Goal: Transaction & Acquisition: Subscribe to service/newsletter

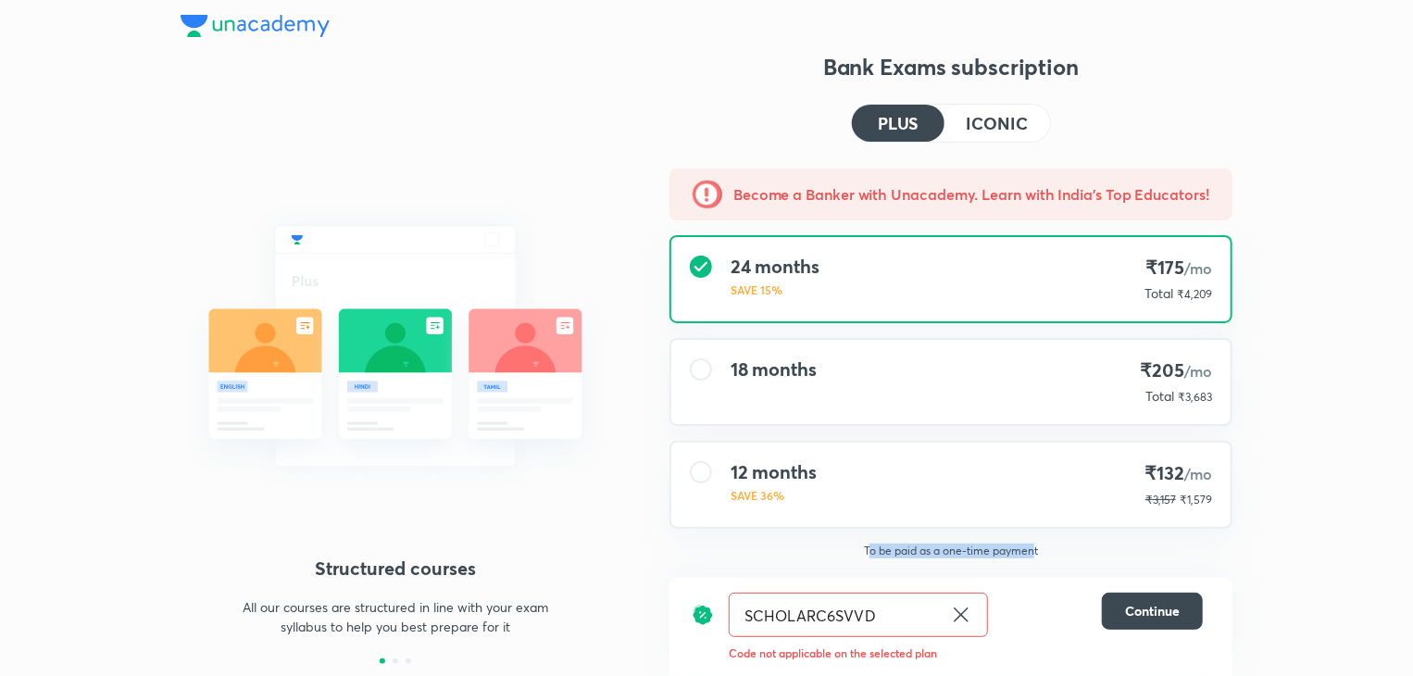
drag, startPoint x: 1034, startPoint y: 549, endPoint x: 870, endPoint y: 556, distance: 164.0
click at [870, 556] on p "To be paid as a one-time payment" at bounding box center [950, 550] width 592 height 15
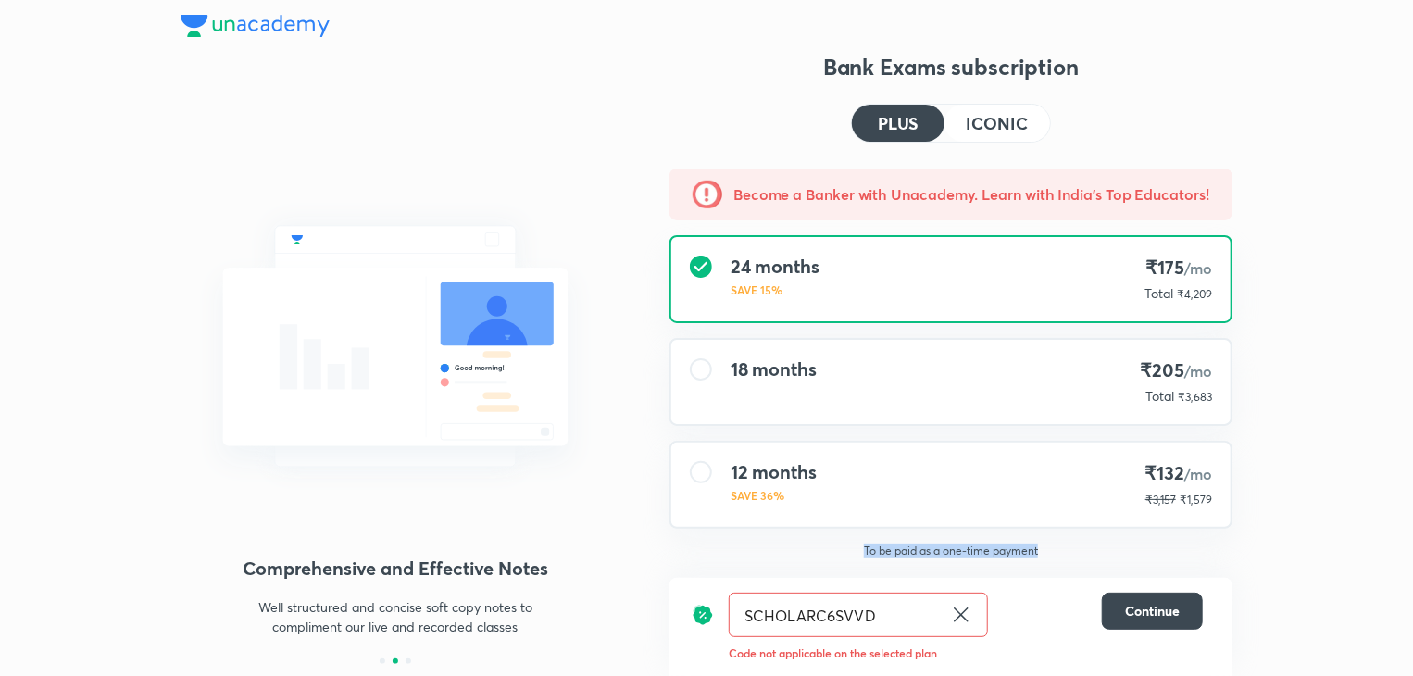
drag, startPoint x: 859, startPoint y: 547, endPoint x: 1041, endPoint y: 546, distance: 181.4
click at [1041, 546] on p "To be paid as a one-time payment" at bounding box center [950, 550] width 592 height 15
click at [1048, 546] on p "To be paid as a one-time payment" at bounding box center [950, 550] width 592 height 15
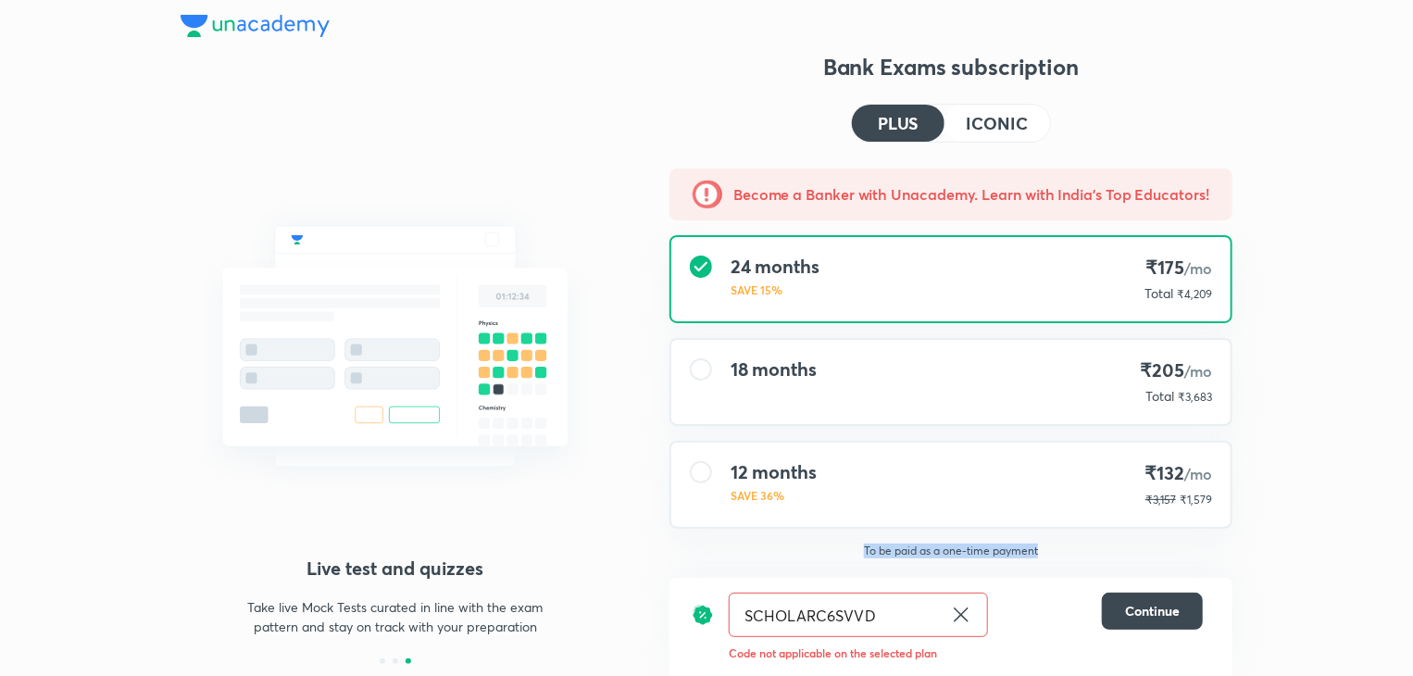
drag, startPoint x: 1048, startPoint y: 546, endPoint x: 859, endPoint y: 550, distance: 188.9
click at [859, 550] on p "To be paid as a one-time payment" at bounding box center [950, 550] width 592 height 15
drag, startPoint x: 859, startPoint y: 550, endPoint x: 1063, endPoint y: 556, distance: 203.8
click at [1063, 556] on p "To be paid as a one-time payment" at bounding box center [950, 550] width 592 height 15
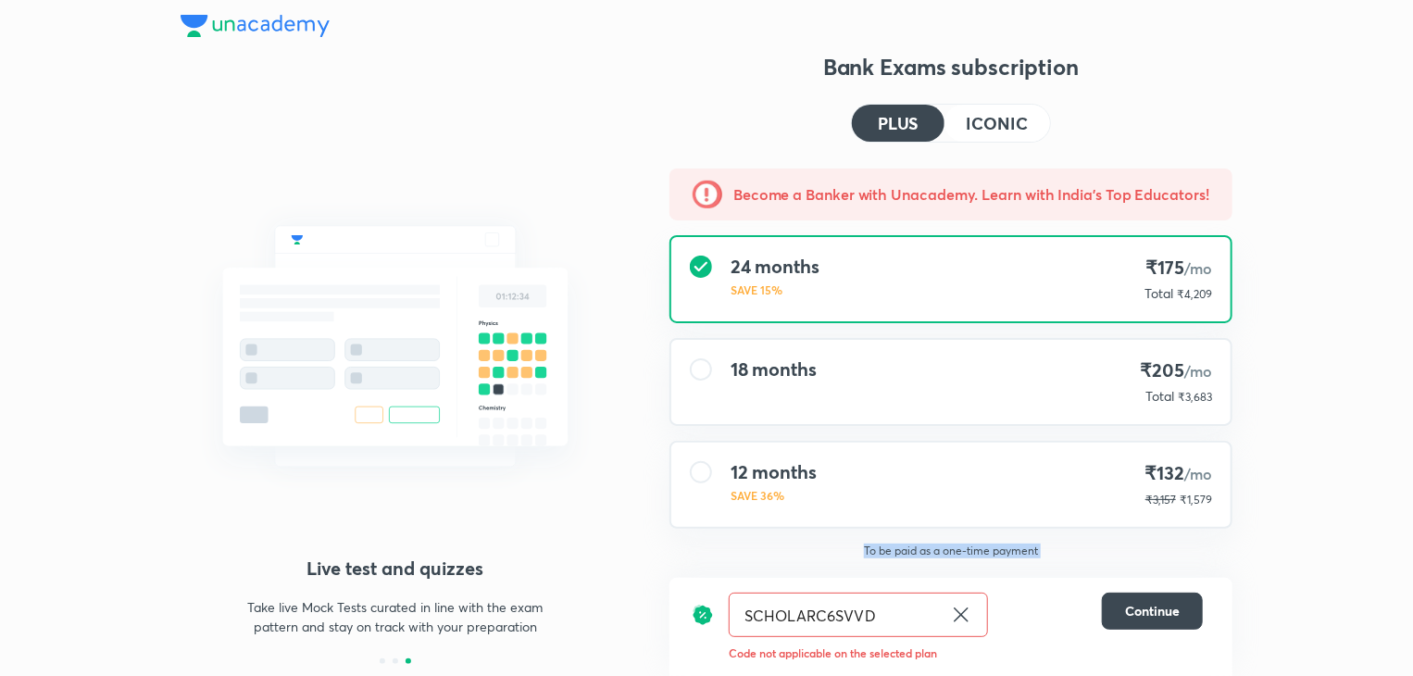
click at [1063, 556] on p "To be paid as a one-time payment" at bounding box center [950, 550] width 592 height 15
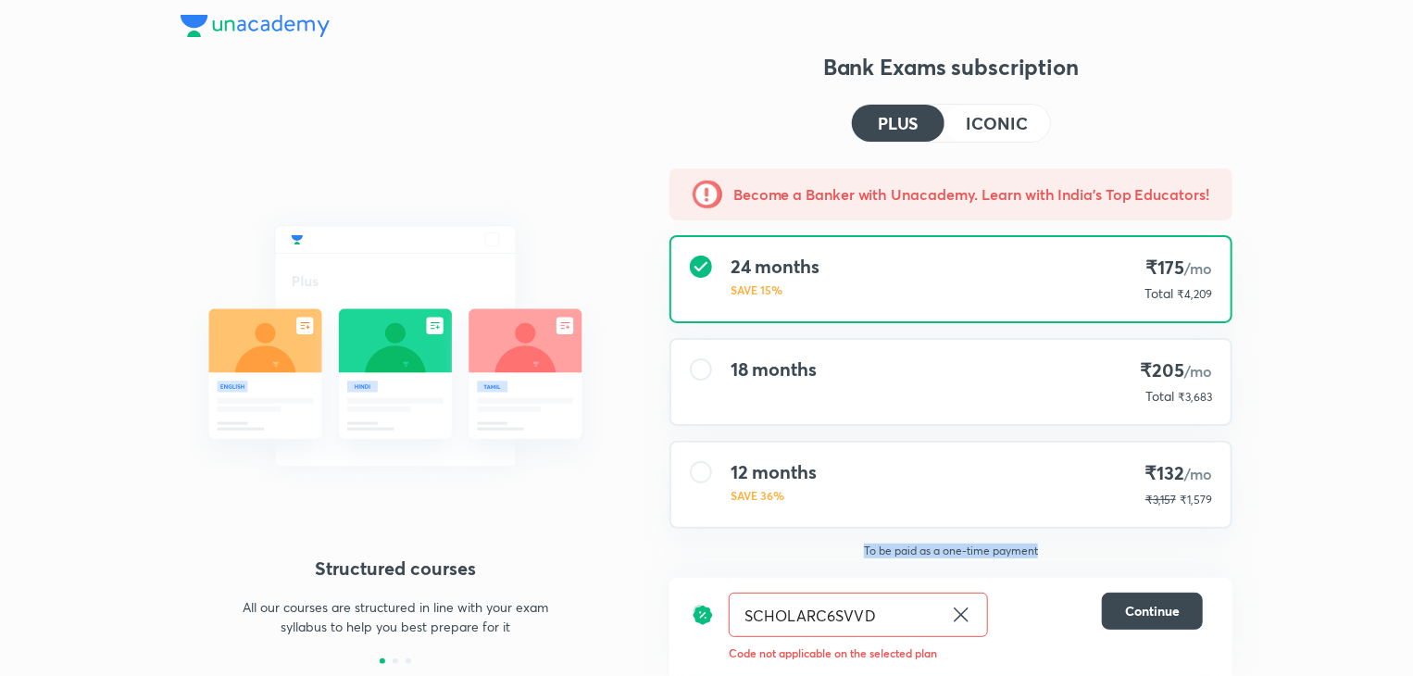
drag, startPoint x: 1060, startPoint y: 551, endPoint x: 861, endPoint y: 555, distance: 199.1
click at [861, 555] on p "To be paid as a one-time payment" at bounding box center [950, 550] width 592 height 15
click at [853, 553] on p "To be paid as a one-time payment" at bounding box center [950, 550] width 592 height 15
drag, startPoint x: 854, startPoint y: 552, endPoint x: 1057, endPoint y: 553, distance: 203.7
click at [1057, 553] on p "To be paid as a one-time payment" at bounding box center [950, 550] width 592 height 15
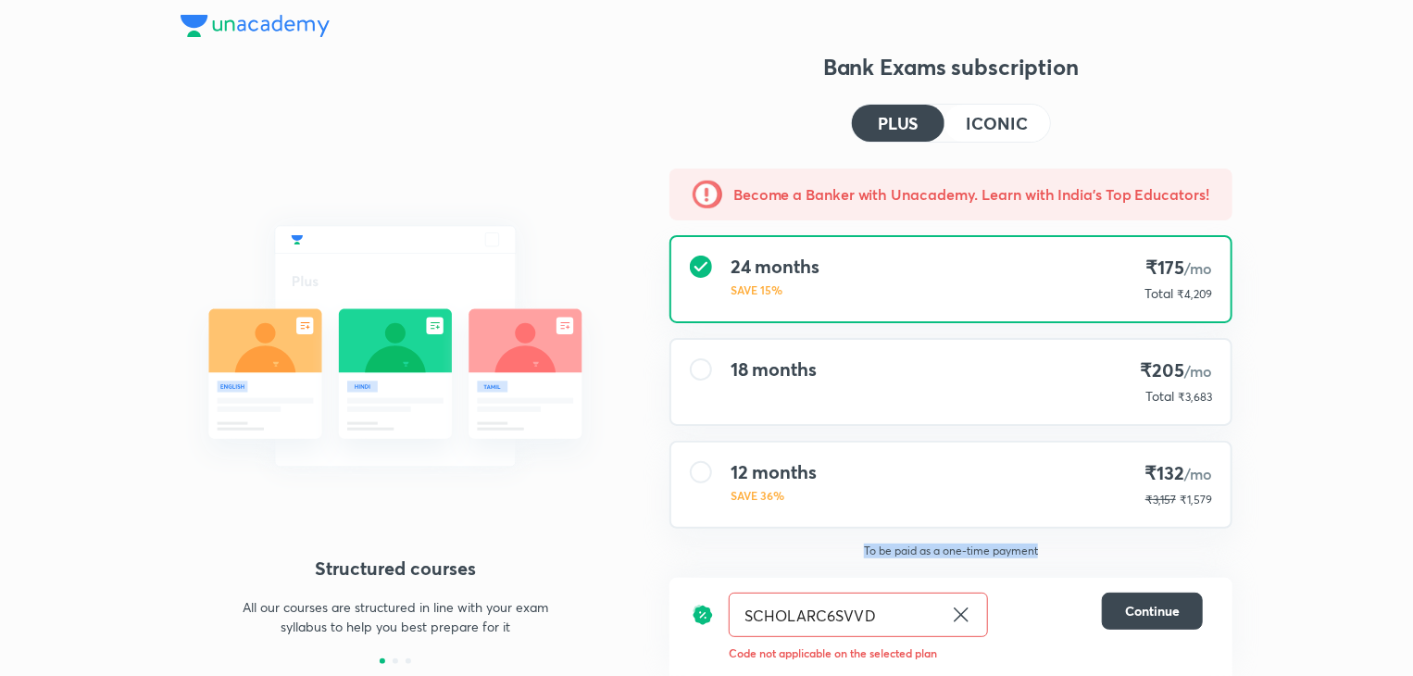
click at [1057, 553] on p "To be paid as a one-time payment" at bounding box center [950, 550] width 592 height 15
drag, startPoint x: 1050, startPoint y: 544, endPoint x: 854, endPoint y: 558, distance: 196.7
click at [854, 558] on div "To be paid as a one-time payment View all plans" at bounding box center [950, 591] width 592 height 96
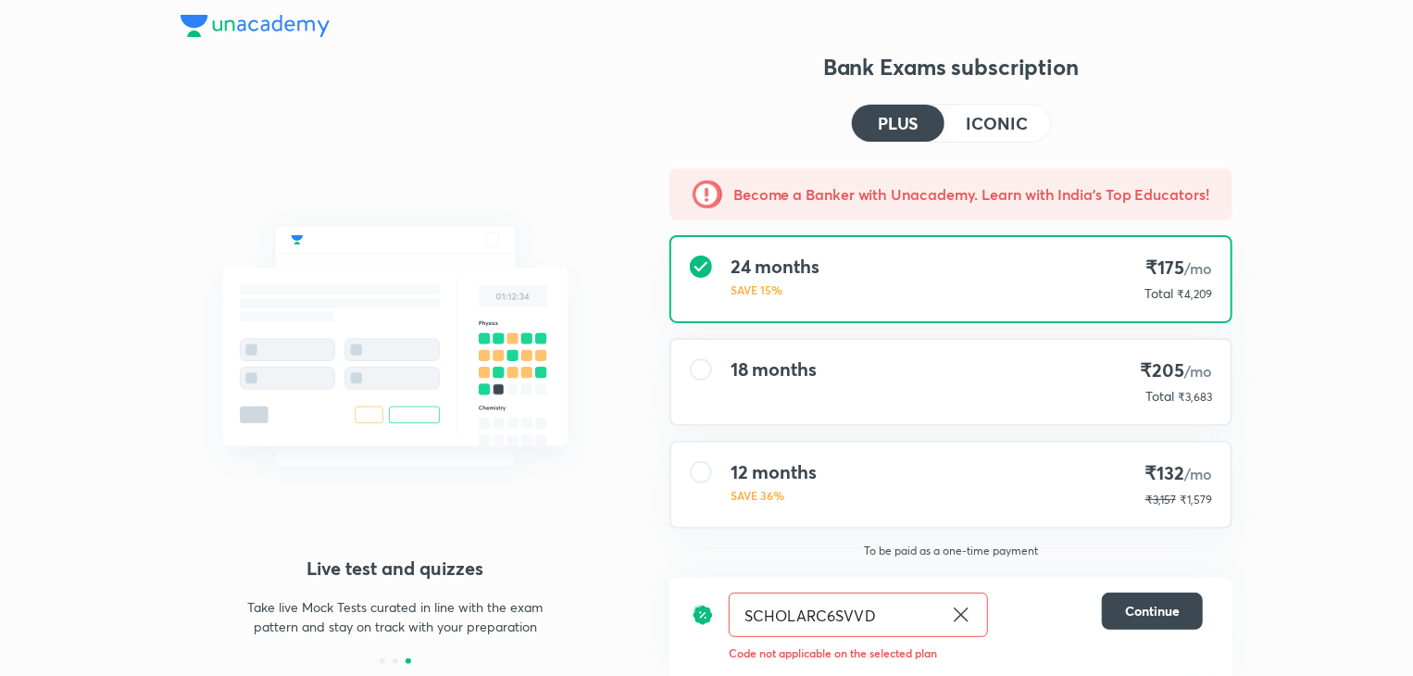
click at [934, 475] on div "12 months SAVE 36% ₹132 /mo ₹3,157 ₹1,579" at bounding box center [950, 484] width 559 height 84
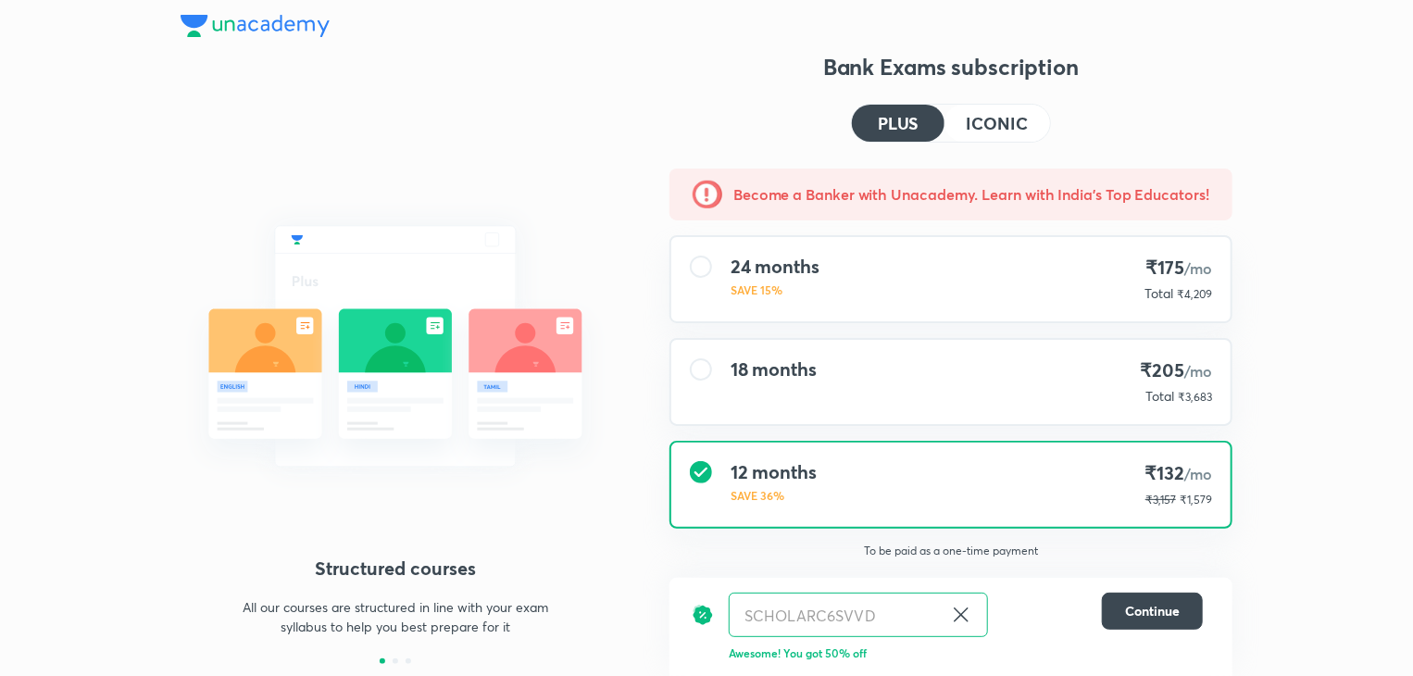
click at [974, 120] on h4 "ICONIC" at bounding box center [996, 123] width 61 height 17
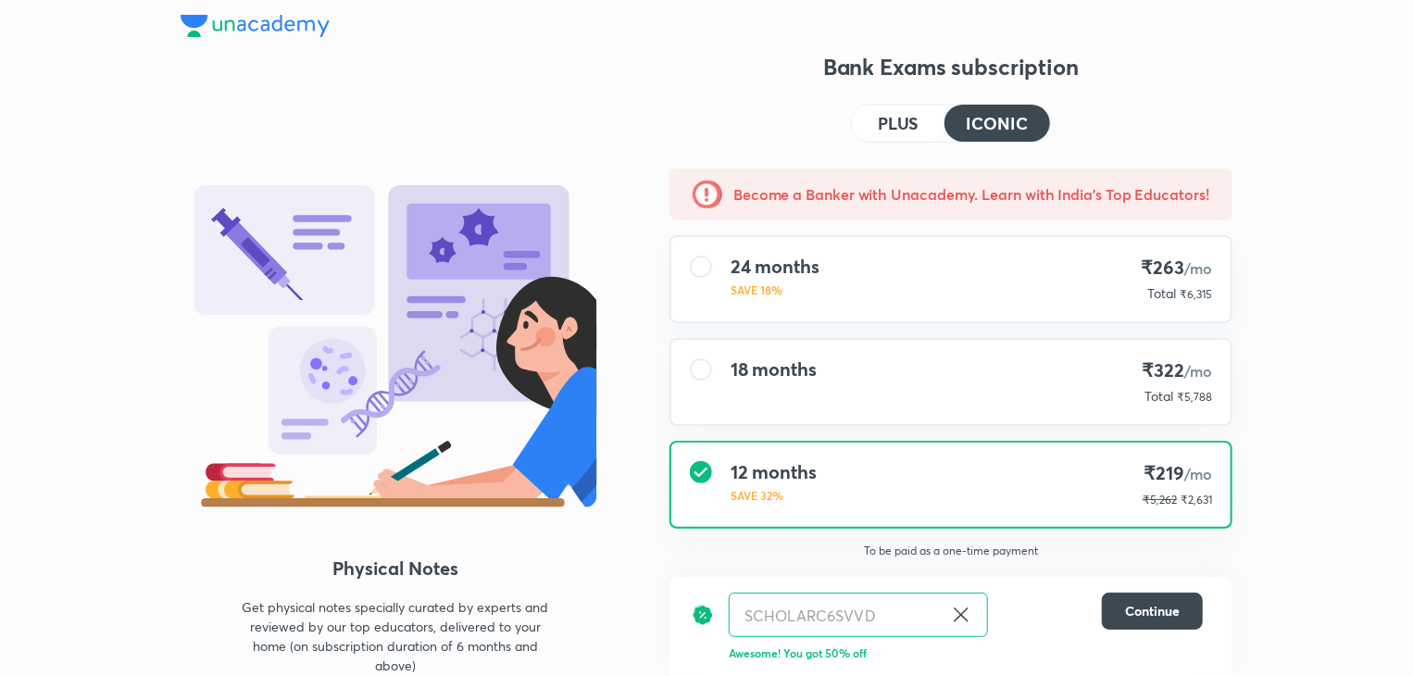
click at [912, 123] on h4 "PLUS" at bounding box center [898, 123] width 41 height 17
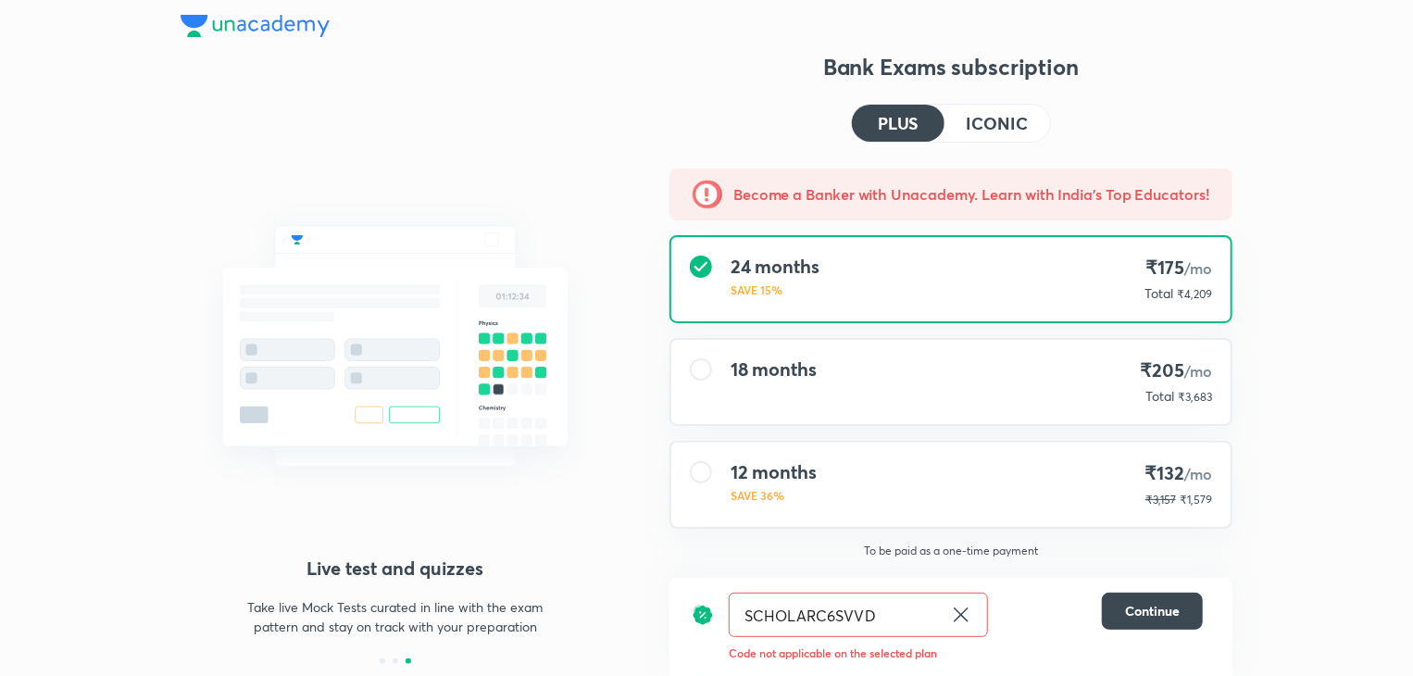
click at [248, 36] on img at bounding box center [255, 26] width 149 height 22
